Goal: Information Seeking & Learning: Learn about a topic

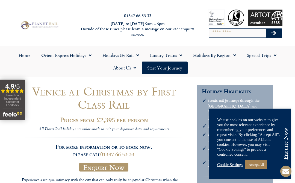
click at [25, 54] on link "Home" at bounding box center [24, 55] width 23 height 13
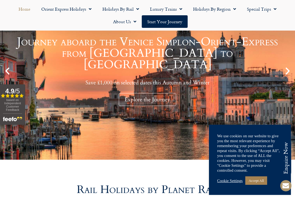
scroll to position [97, 0]
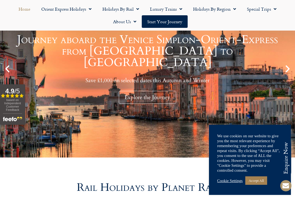
click at [260, 185] on link "Accept All" at bounding box center [257, 181] width 22 height 8
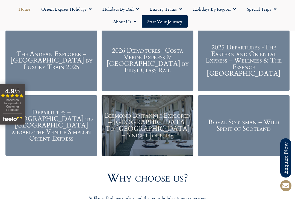
scroll to position [642, 0]
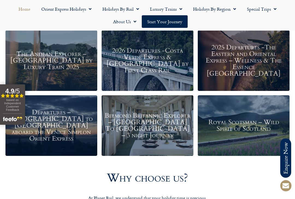
click at [149, 64] on h3 "2026 Departures -Costa Verde Express & Spain by First Class Rail" at bounding box center [148, 61] width 86 height 26
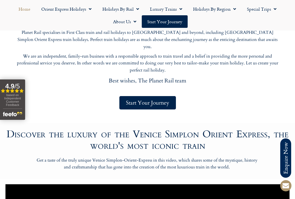
scroll to position [272, 0]
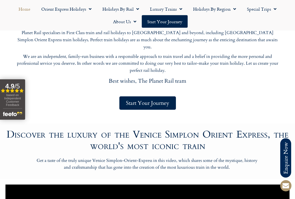
click at [126, 9] on link "Holidays by Rail" at bounding box center [121, 9] width 48 height 13
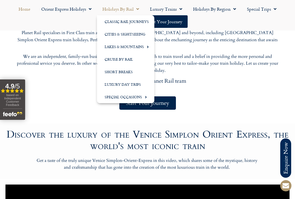
click at [140, 18] on link "Classic Rail Journeys" at bounding box center [125, 21] width 57 height 13
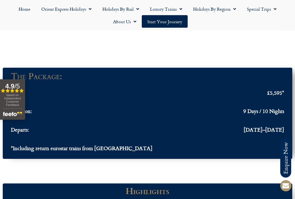
scroll to position [487, 0]
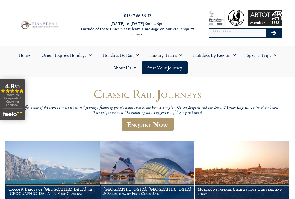
click at [236, 54] on span "Menu" at bounding box center [233, 55] width 5 height 10
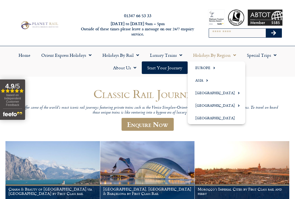
click at [211, 69] on span "Menu" at bounding box center [213, 67] width 5 height 9
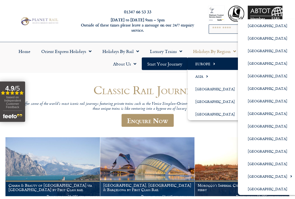
scroll to position [4, 0]
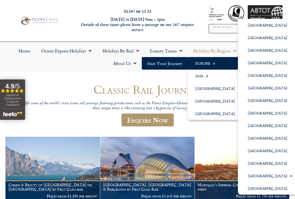
click at [257, 114] on link "[GEOGRAPHIC_DATA]" at bounding box center [268, 113] width 60 height 13
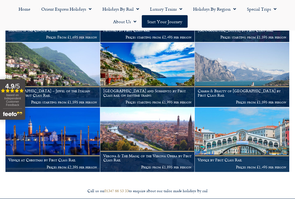
scroll to position [649, 0]
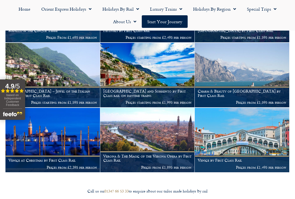
click at [66, 130] on img at bounding box center [52, 140] width 95 height 65
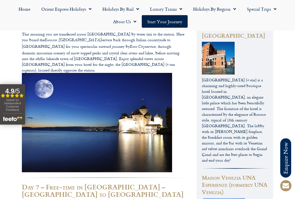
scroll to position [769, 0]
